Goal: Information Seeking & Learning: Find specific fact

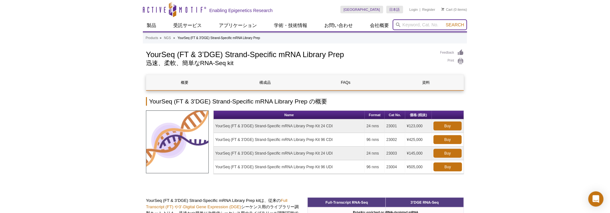
click at [425, 24] on input "search" at bounding box center [430, 24] width 74 height 11
type input "D"
type input "SAP30"
click at [453, 23] on span "Search" at bounding box center [455, 24] width 18 height 5
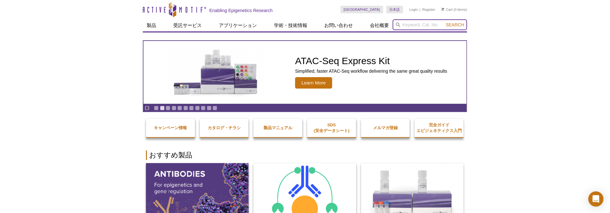
click at [423, 25] on input "search" at bounding box center [430, 24] width 74 height 11
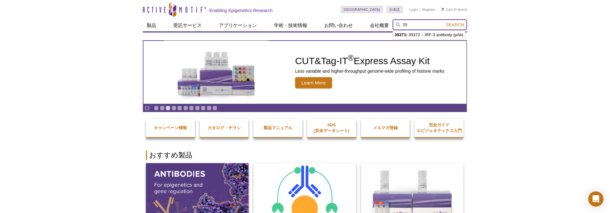
type input "3"
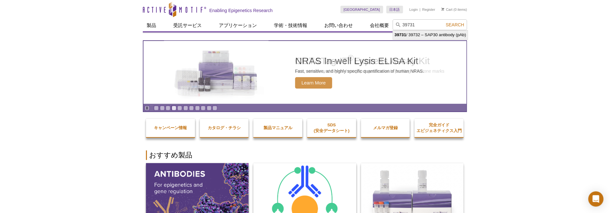
click at [425, 34] on li "39731 / 39732 – SAP30 antibody (pAb)" at bounding box center [430, 34] width 75 height 9
type input "39731 / 39732 – SAP30 antibody (pAb)"
